Goal: Transaction & Acquisition: Obtain resource

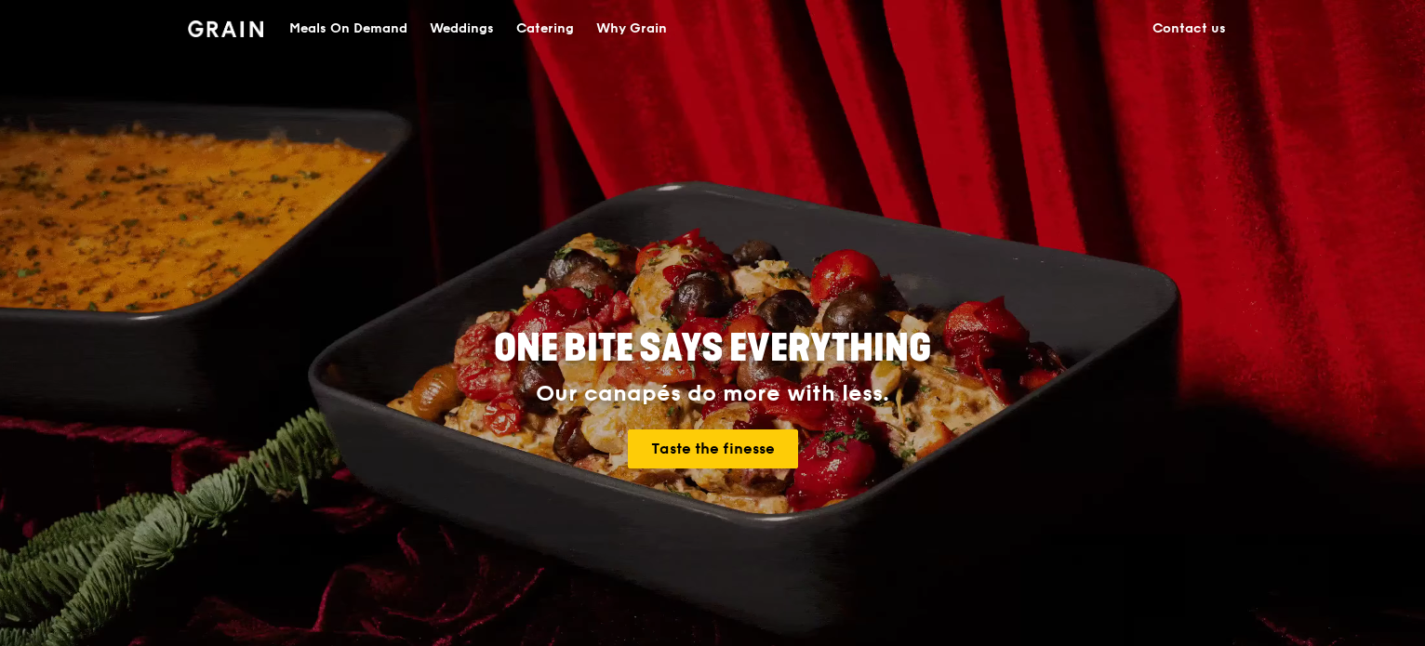
click at [539, 29] on div "Catering" at bounding box center [545, 29] width 58 height 56
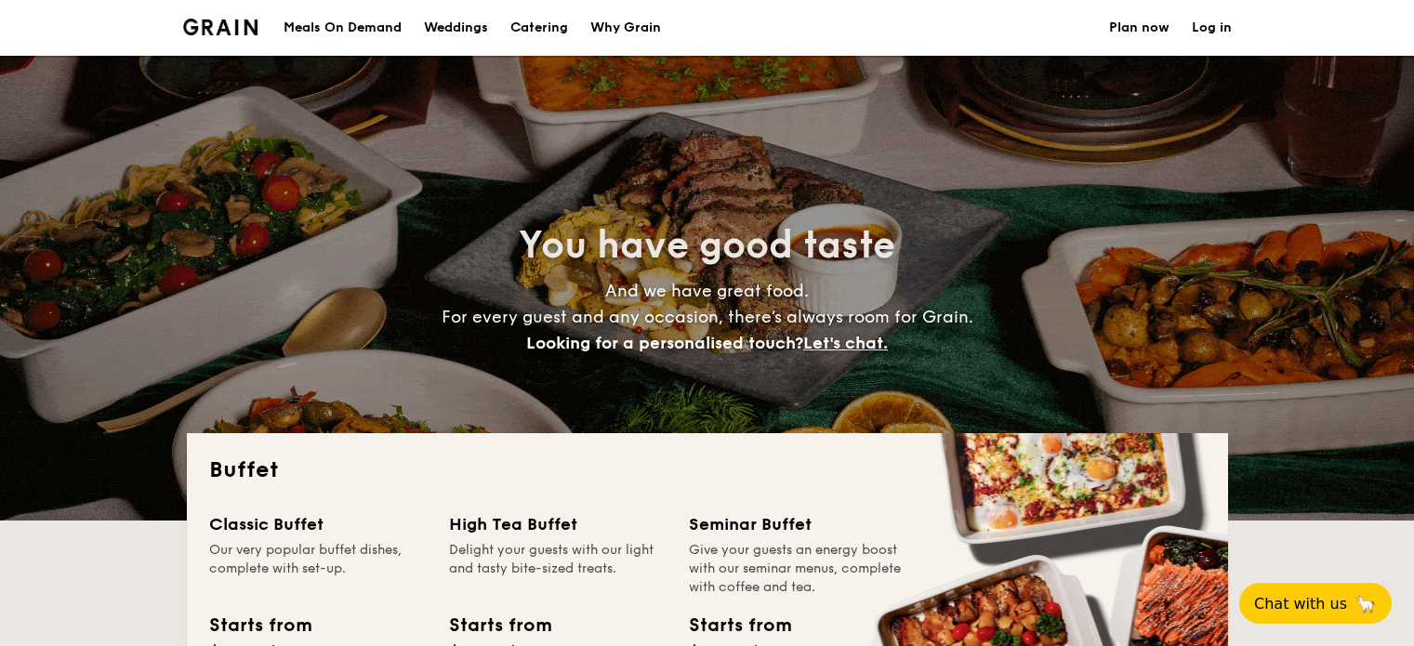
select select
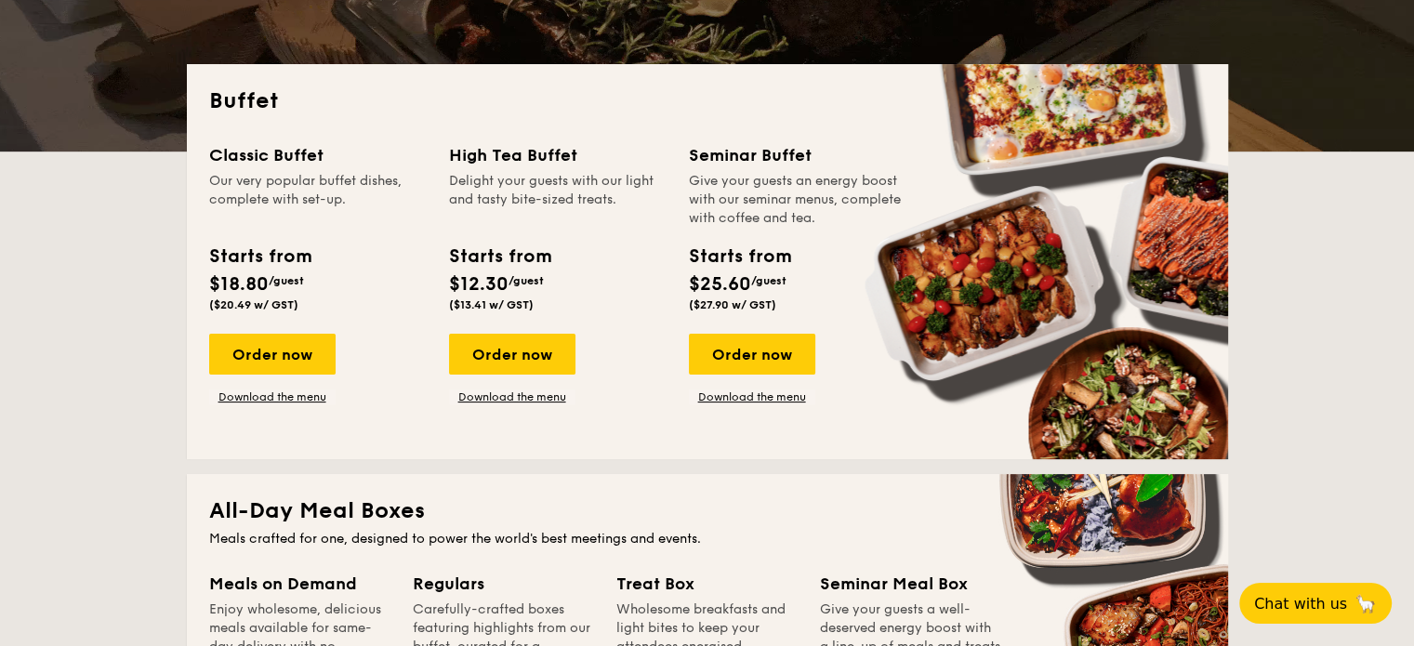
scroll to position [372, 0]
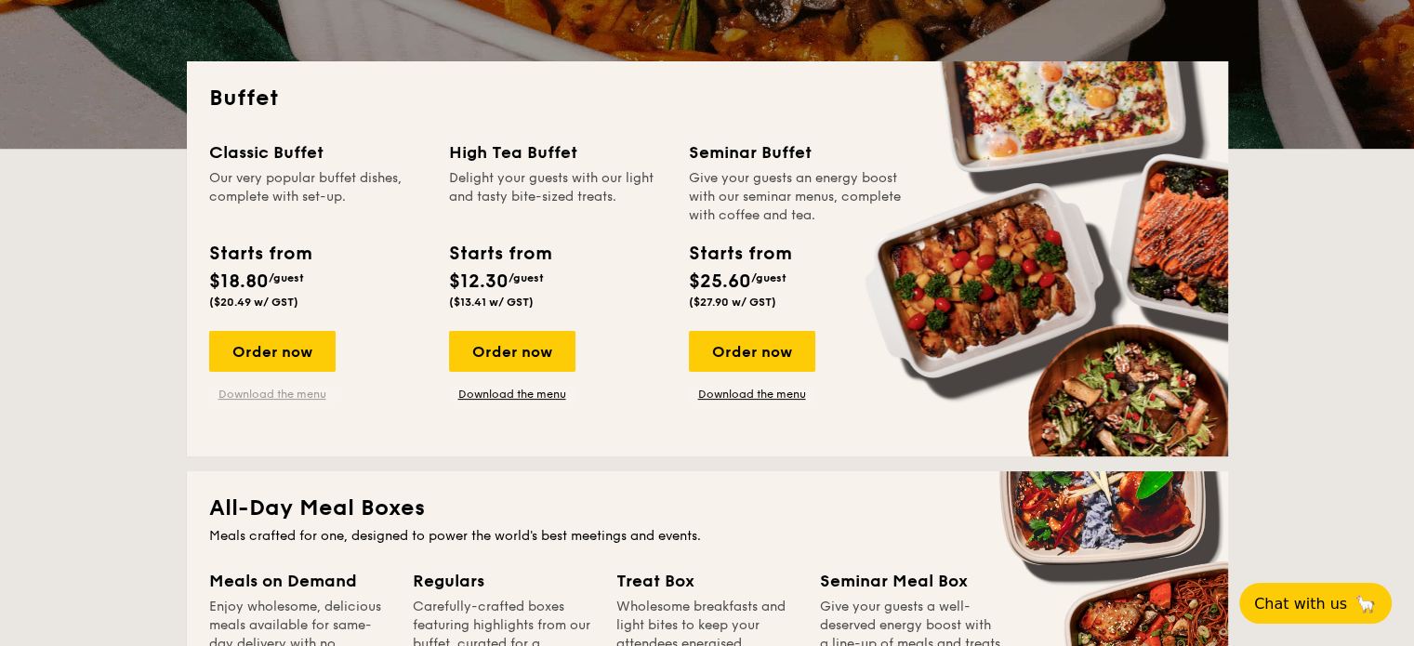
click at [326, 398] on link "Download the menu" at bounding box center [272, 394] width 126 height 15
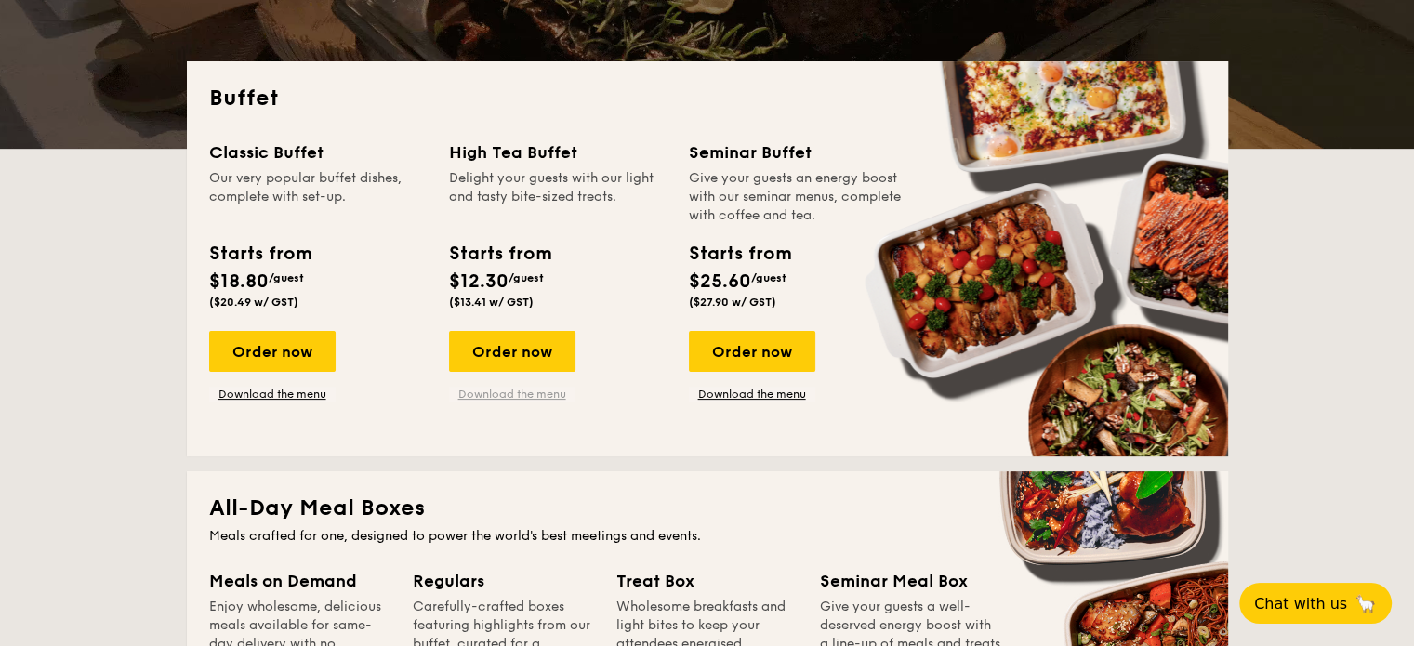
click at [509, 396] on link "Download the menu" at bounding box center [512, 394] width 126 height 15
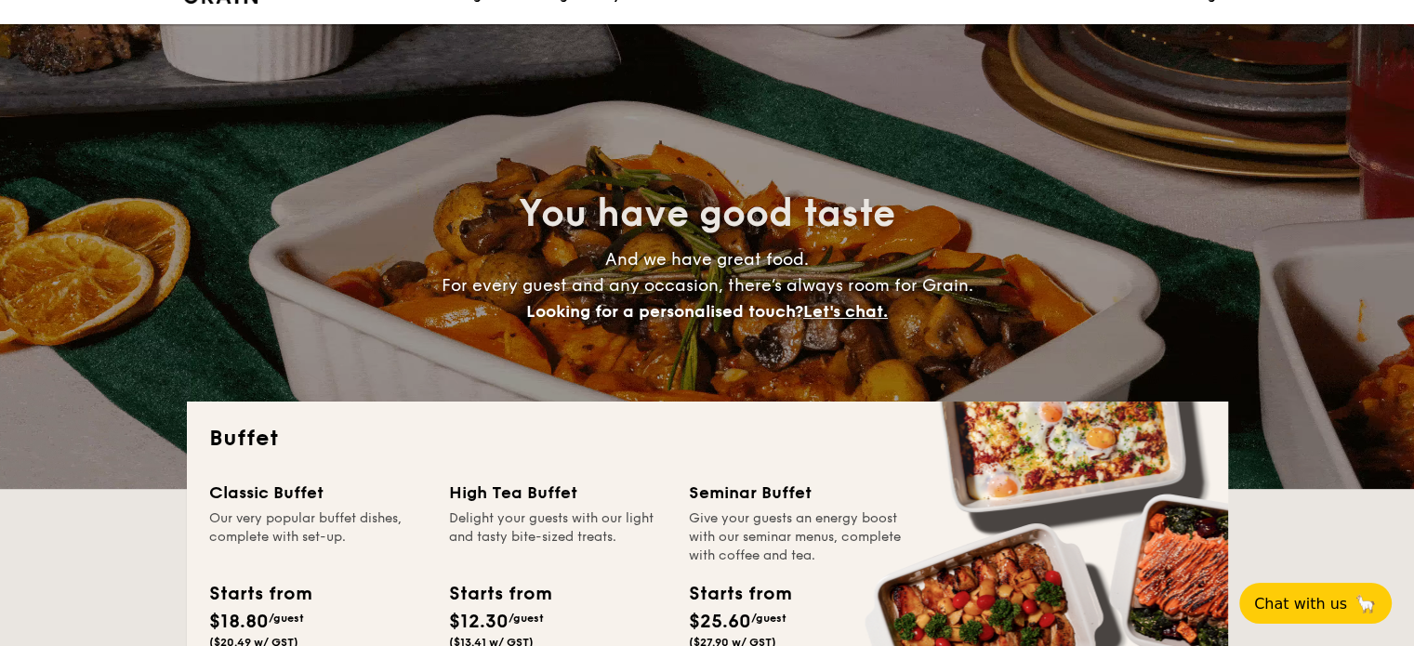
scroll to position [0, 0]
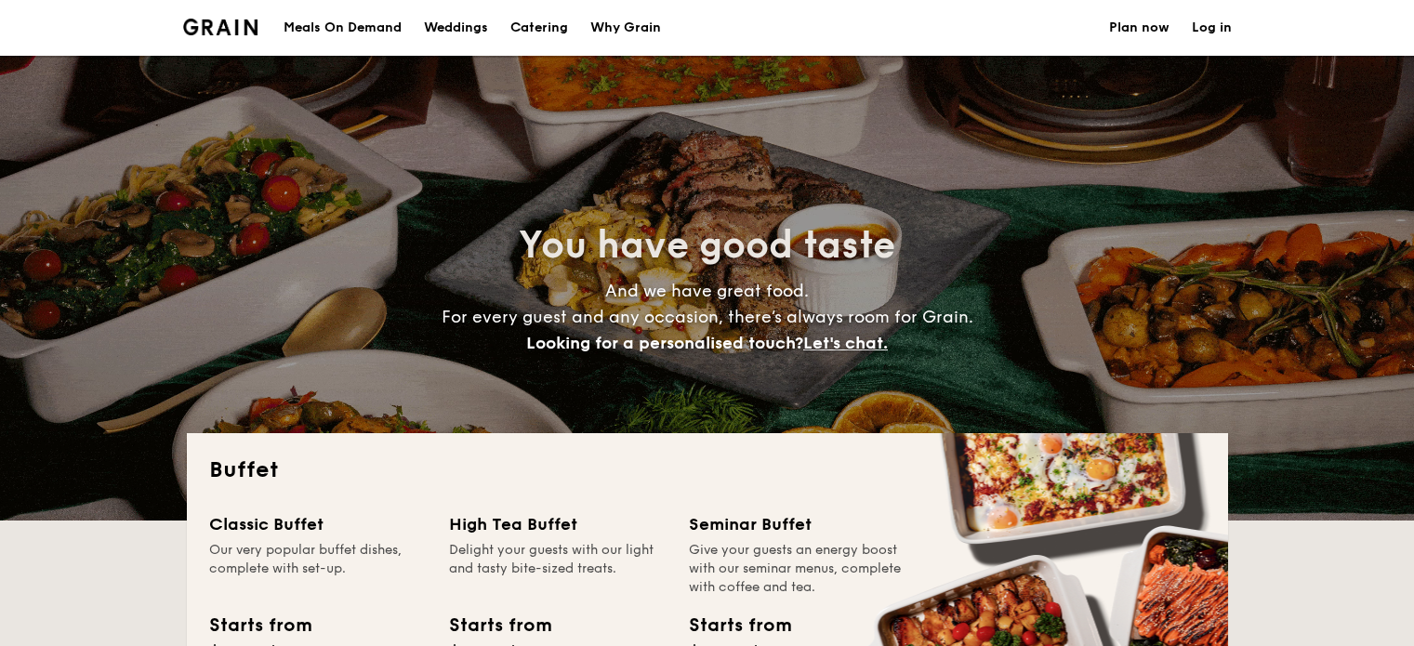
select select
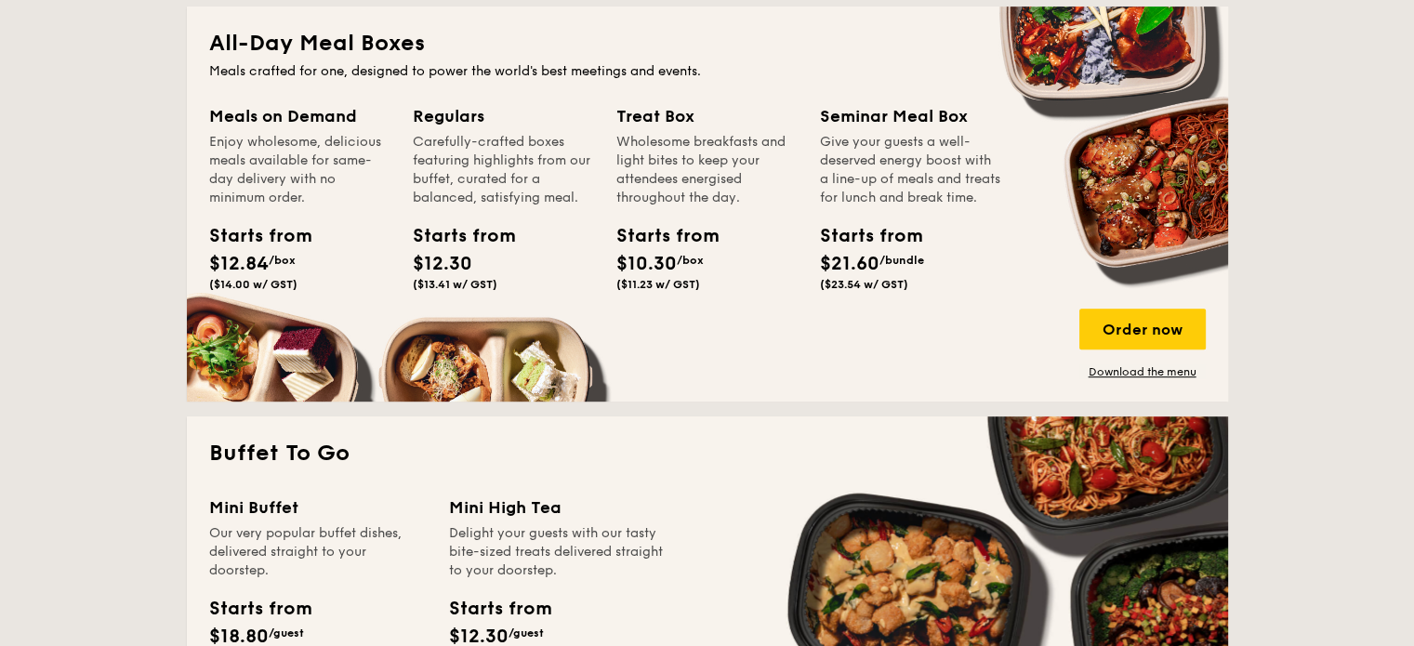
scroll to position [1023, 0]
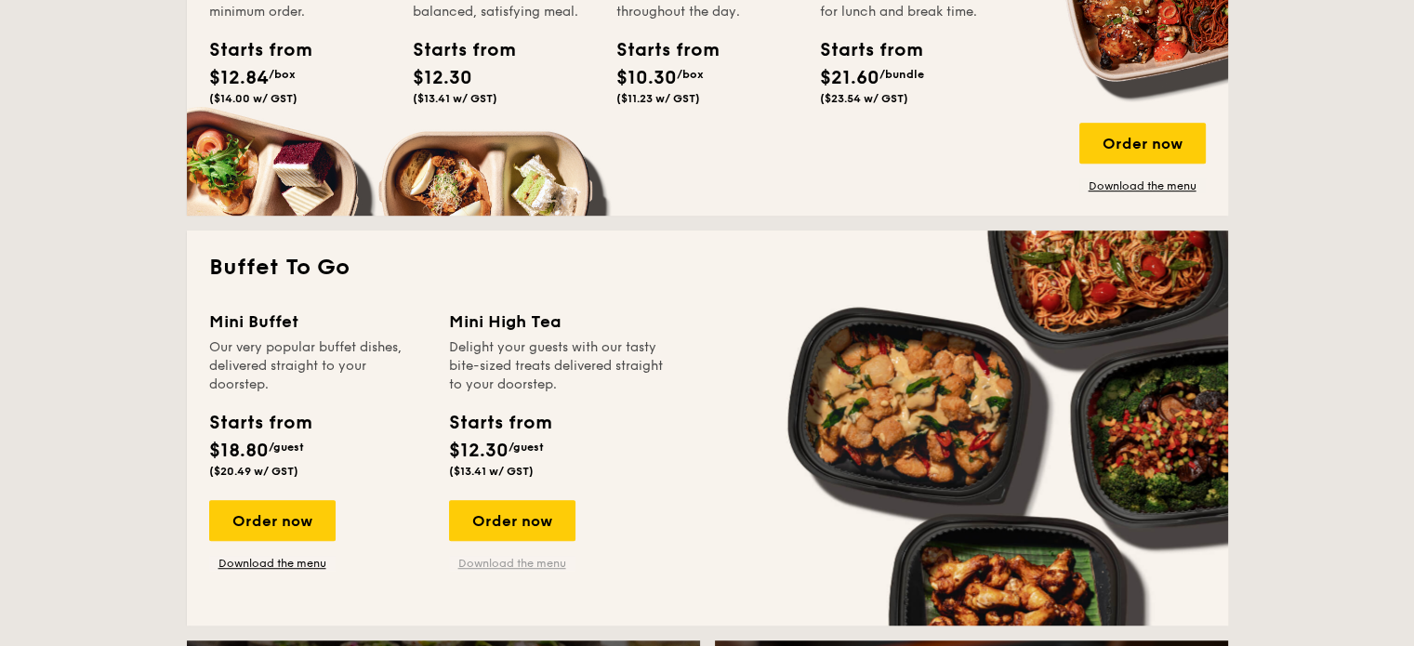
drag, startPoint x: 556, startPoint y: 563, endPoint x: 535, endPoint y: 569, distance: 22.4
click at [535, 569] on link "Download the menu" at bounding box center [512, 563] width 126 height 15
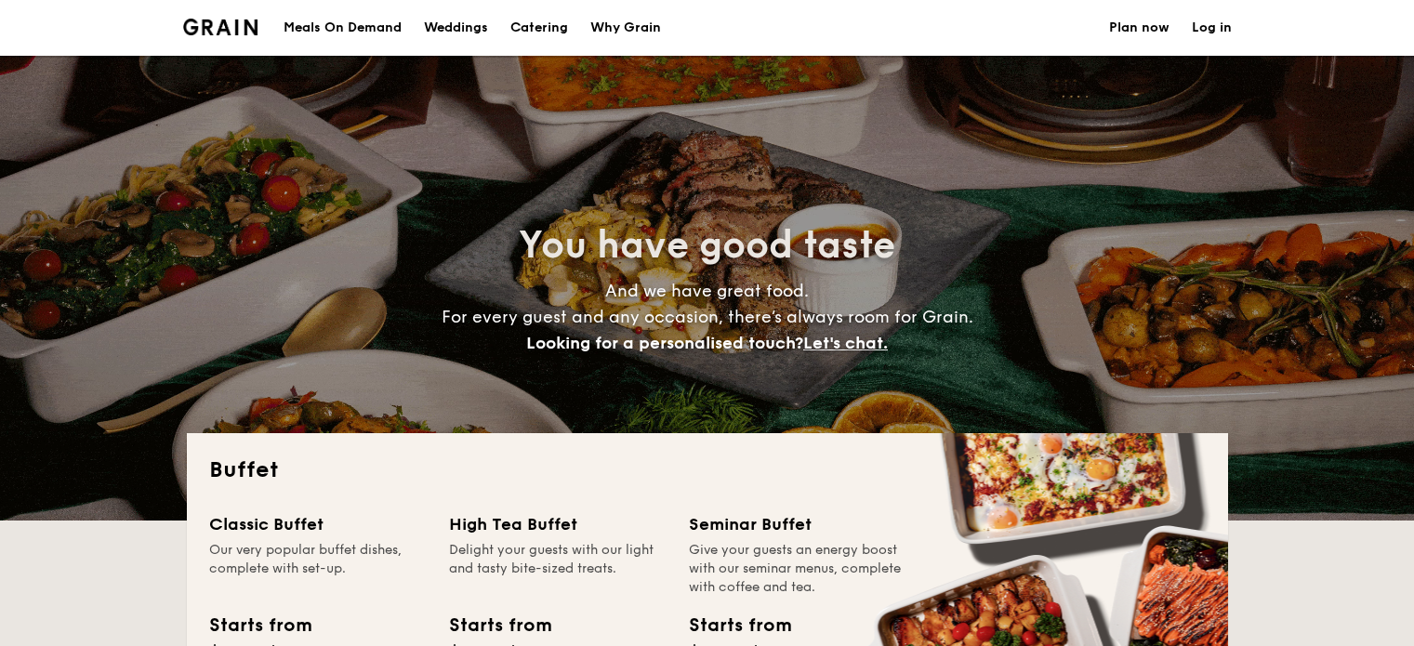
select select
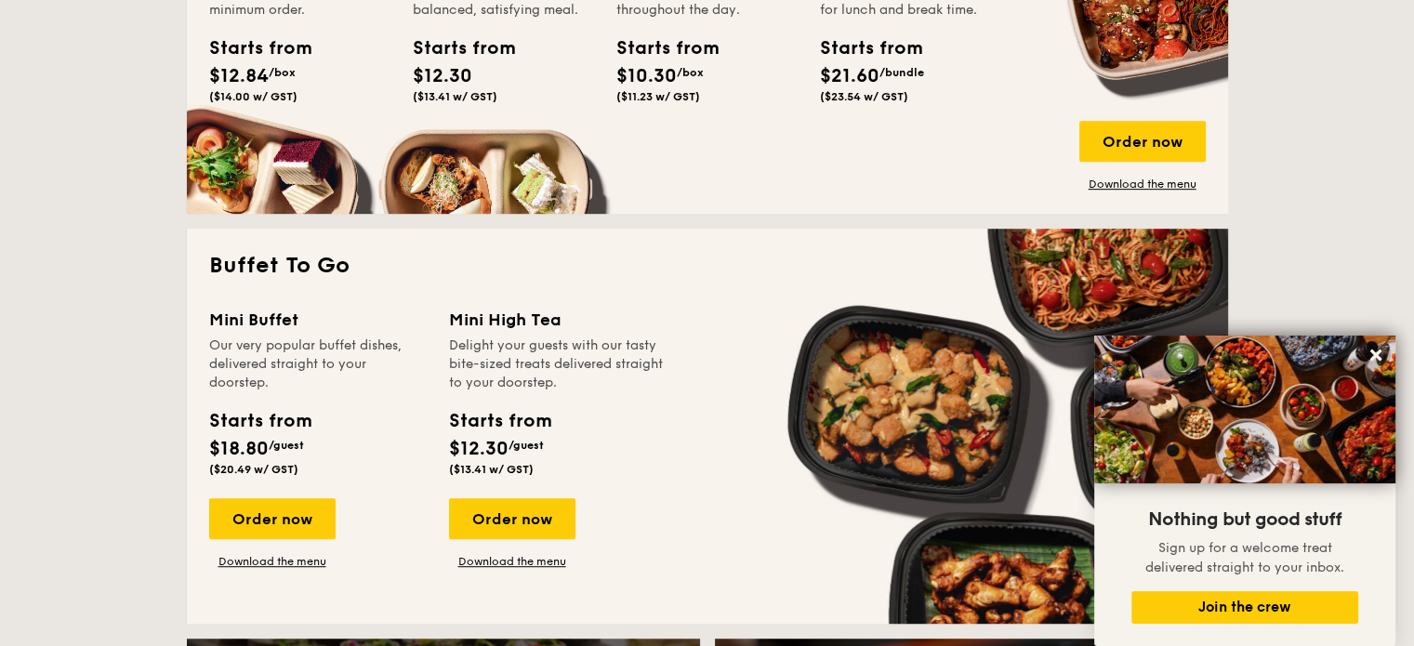
scroll to position [1023, 0]
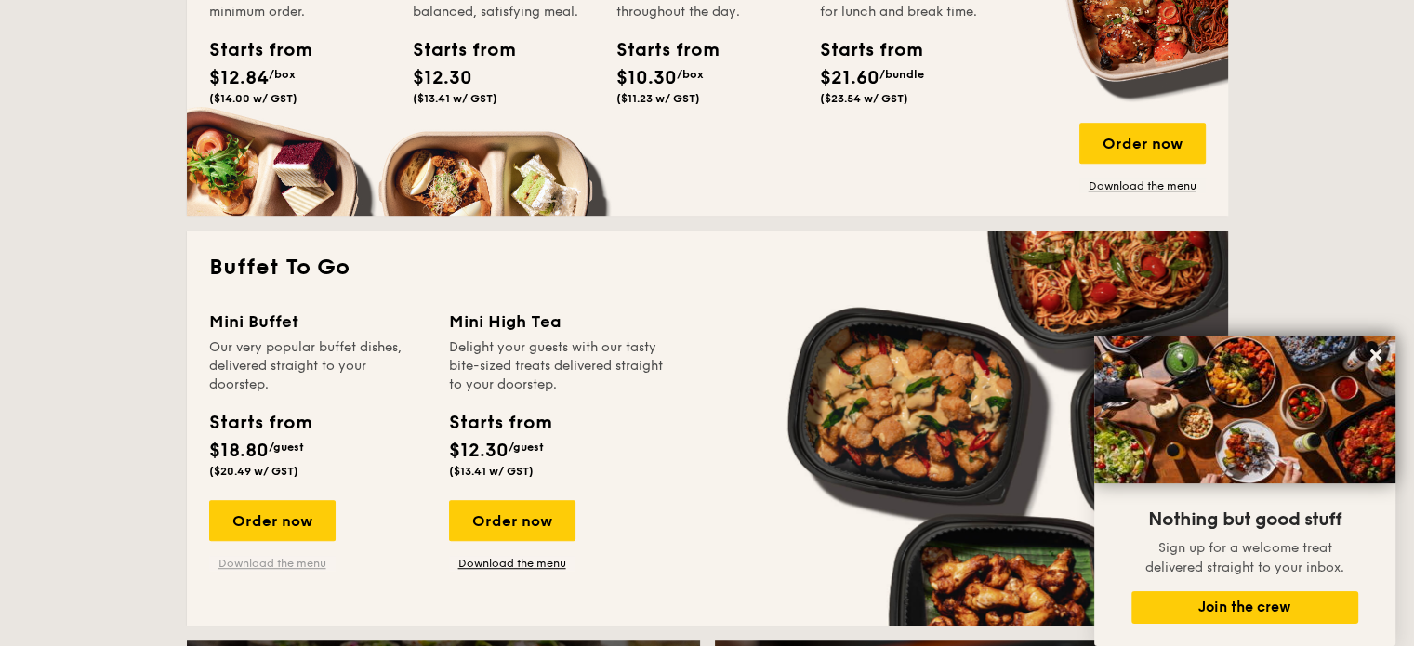
click at [317, 561] on link "Download the menu" at bounding box center [272, 563] width 126 height 15
